Goal: Task Accomplishment & Management: Manage account settings

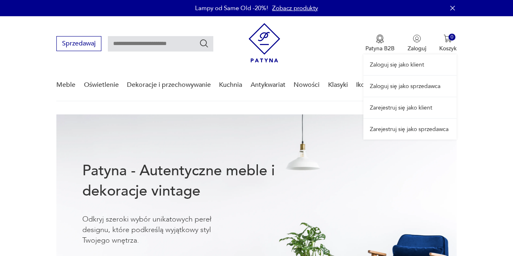
click at [415, 34] on div "Zaloguj się jako klient Zaloguj się jako sprzedawca Zarejestruj się jako klient…" at bounding box center [409, 77] width 93 height 123
click at [415, 82] on link "Zaloguj się jako sprzedawca" at bounding box center [409, 86] width 93 height 21
click at [411, 47] on div "Zaloguj się jako klient Zaloguj się jako sprzedawca Zarejestruj się jako klient…" at bounding box center [409, 77] width 93 height 123
click at [401, 64] on link "Zaloguj się jako klient" at bounding box center [409, 64] width 93 height 21
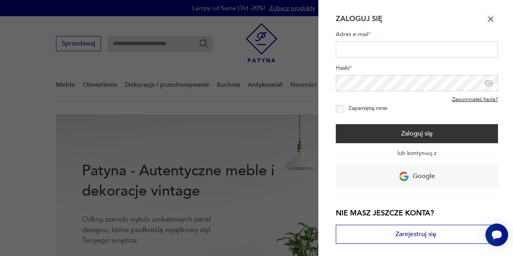
type input "**********"
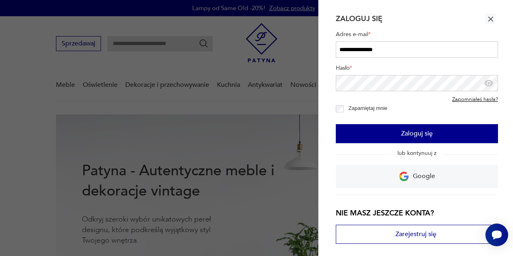
click at [393, 133] on button "Zaloguj się" at bounding box center [417, 133] width 162 height 19
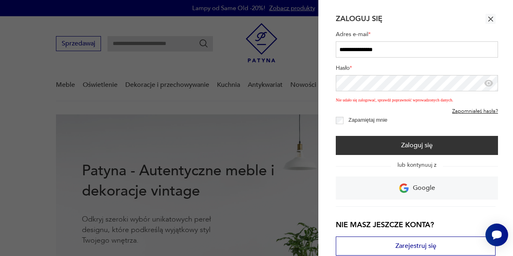
click at [284, 98] on div at bounding box center [256, 128] width 513 height 256
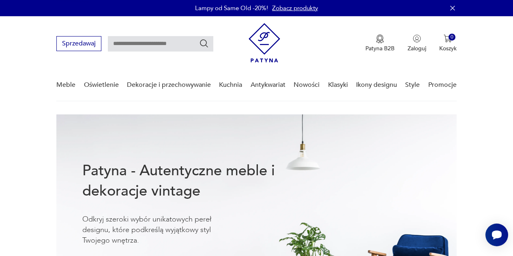
click at [451, 9] on icon "button" at bounding box center [452, 8] width 8 height 8
